Goal: Task Accomplishment & Management: Manage account settings

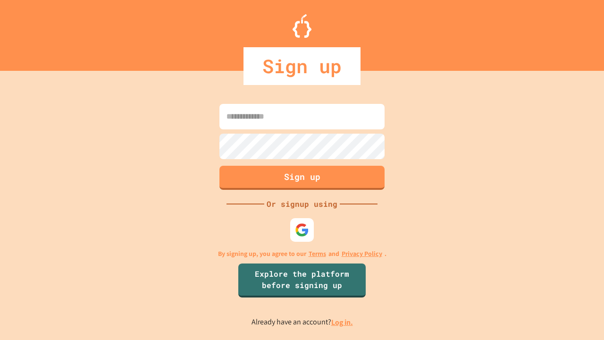
click at [343, 322] on link "Log in." at bounding box center [342, 322] width 22 height 10
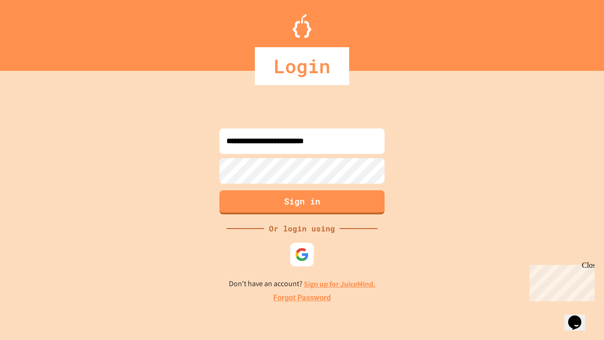
type input "**********"
